Goal: Information Seeking & Learning: Learn about a topic

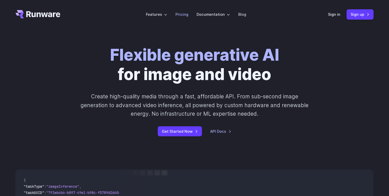
click at [184, 16] on link "Pricing" at bounding box center [182, 14] width 13 height 6
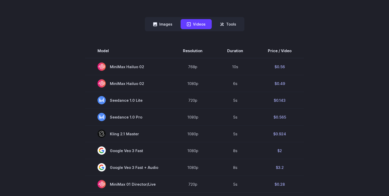
scroll to position [87, 0]
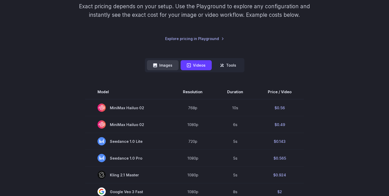
click at [165, 66] on button "Images" at bounding box center [163, 65] width 32 height 10
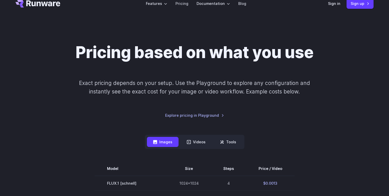
scroll to position [0, 0]
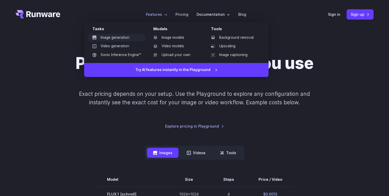
click at [120, 39] on link "Image generation" at bounding box center [116, 38] width 57 height 8
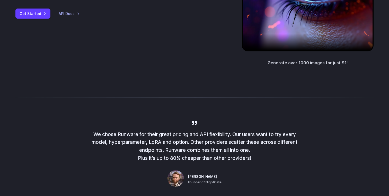
scroll to position [120, 0]
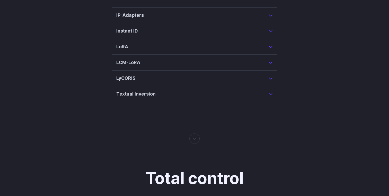
scroll to position [1342, 0]
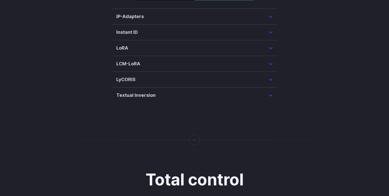
click at [270, 44] on summary "LoRA" at bounding box center [194, 47] width 157 height 7
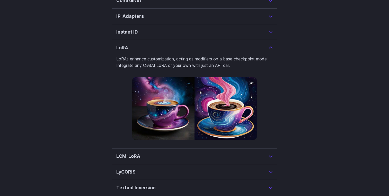
scroll to position [1250, 0]
click at [270, 44] on summary "LoRA" at bounding box center [194, 47] width 157 height 7
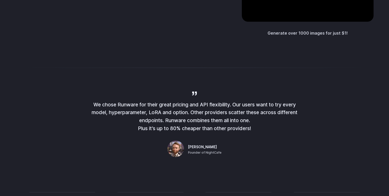
scroll to position [0, 0]
